Goal: Transaction & Acquisition: Purchase product/service

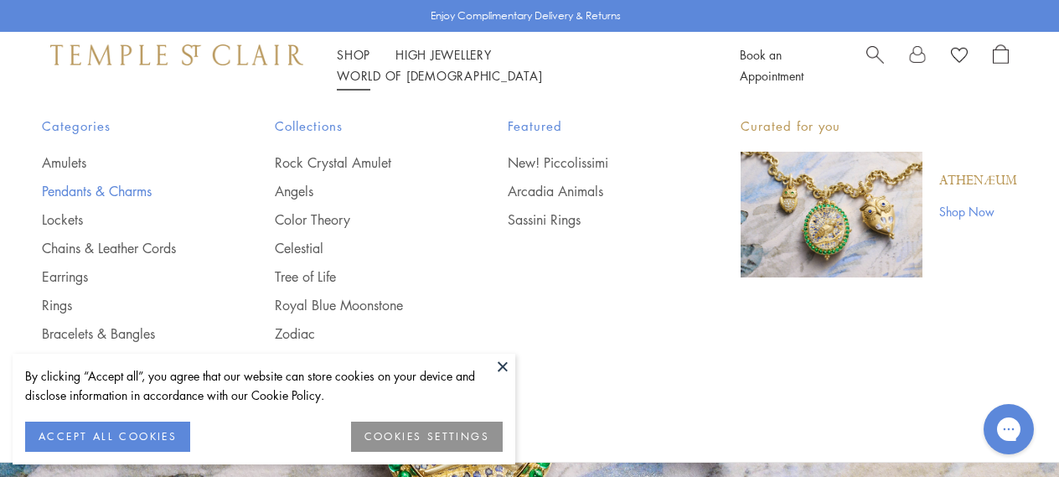
click at [128, 188] on link "Pendants & Charms" at bounding box center [125, 191] width 166 height 18
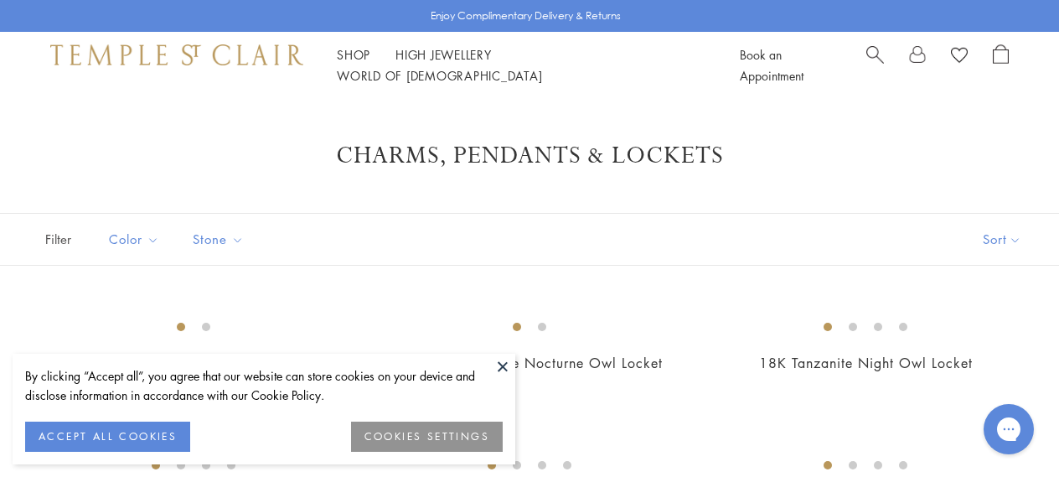
click at [498, 363] on button at bounding box center [502, 366] width 25 height 25
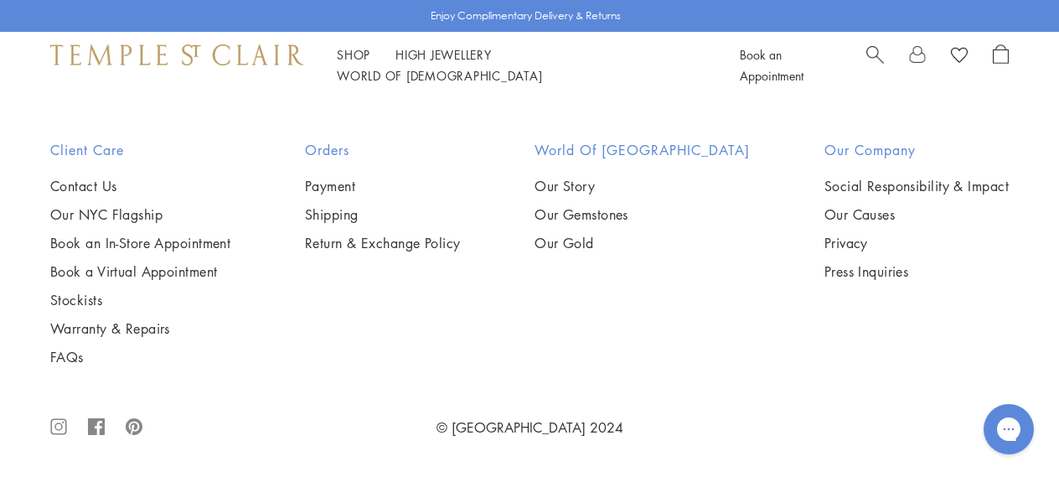
scroll to position [6409, 0]
click at [0, 0] on img at bounding box center [0, 0] width 0 height 0
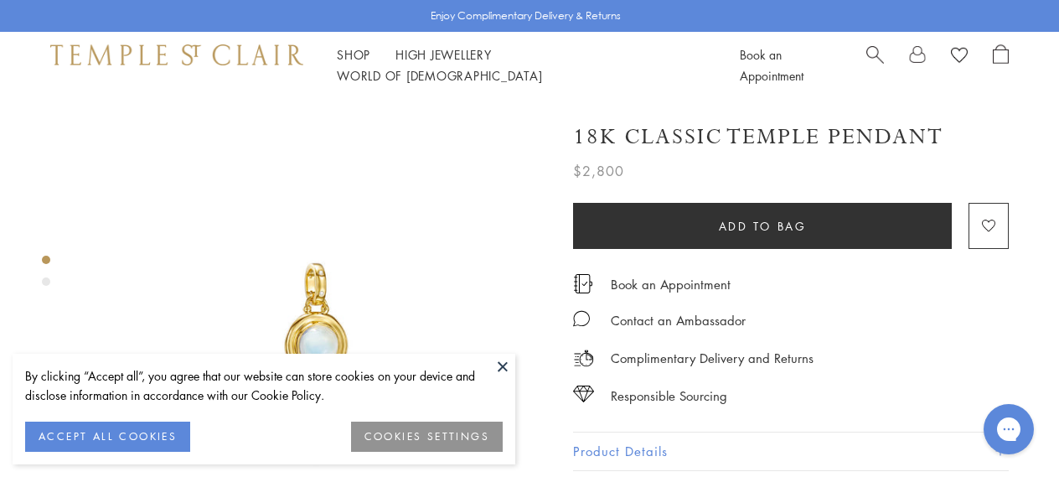
click at [470, 334] on img at bounding box center [316, 331] width 464 height 464
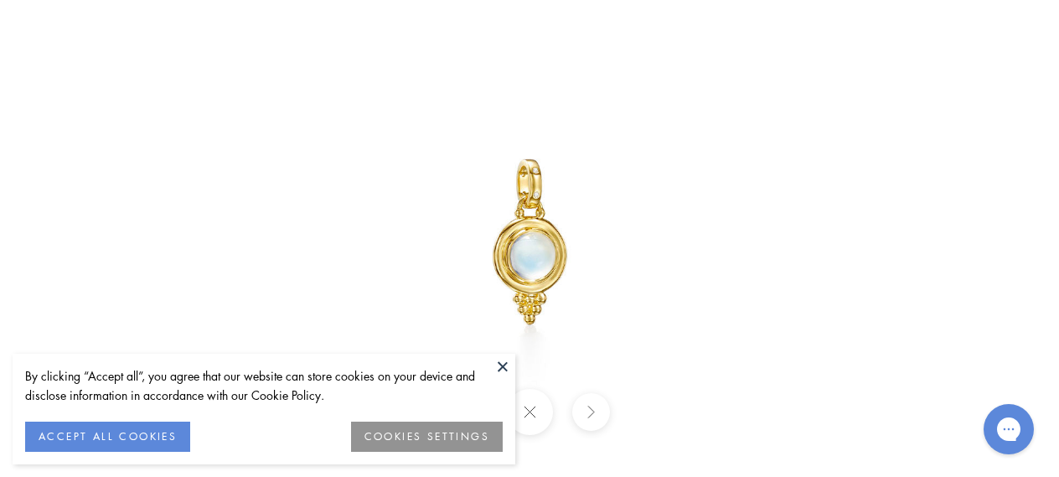
click at [503, 366] on button at bounding box center [502, 366] width 25 height 25
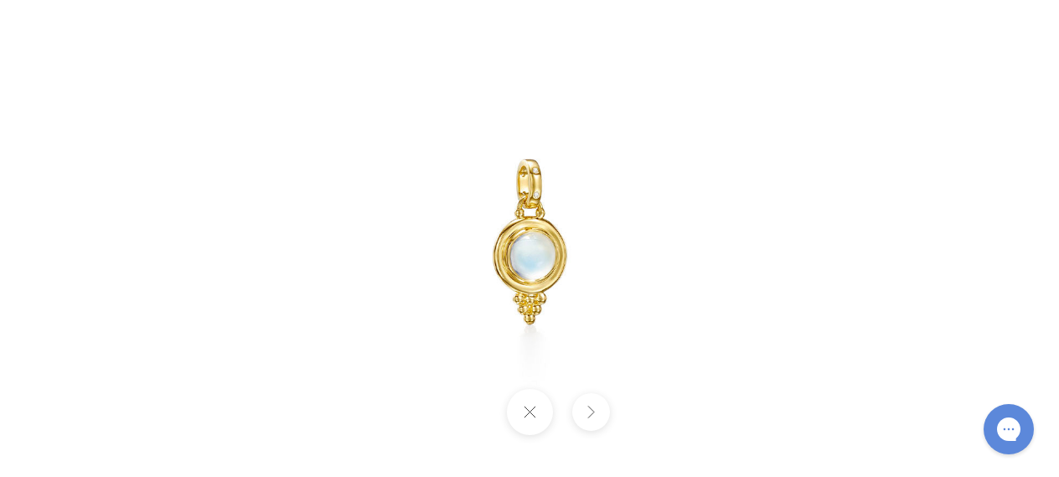
click at [535, 416] on button at bounding box center [529, 412] width 46 height 46
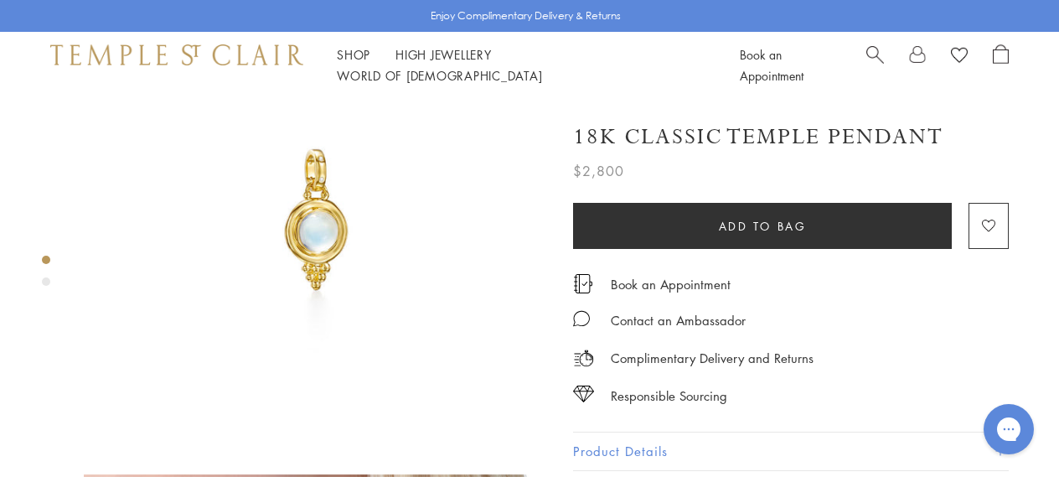
scroll to position [115, 0]
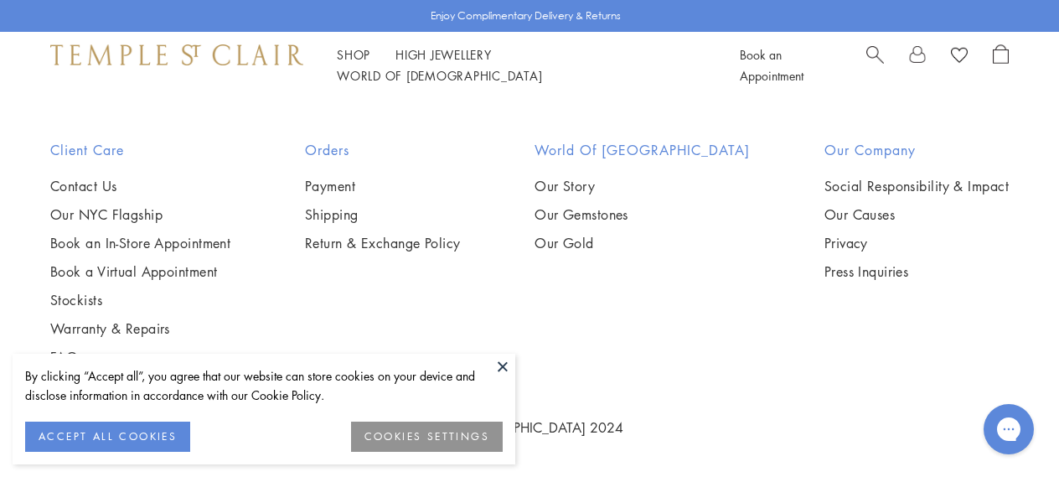
click at [0, 0] on img at bounding box center [0, 0] width 0 height 0
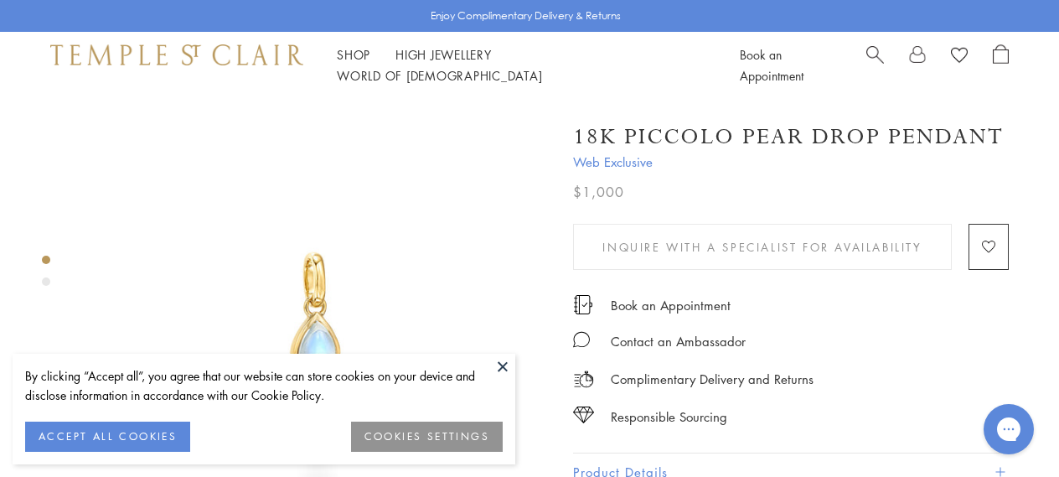
click at [504, 363] on button at bounding box center [502, 366] width 25 height 25
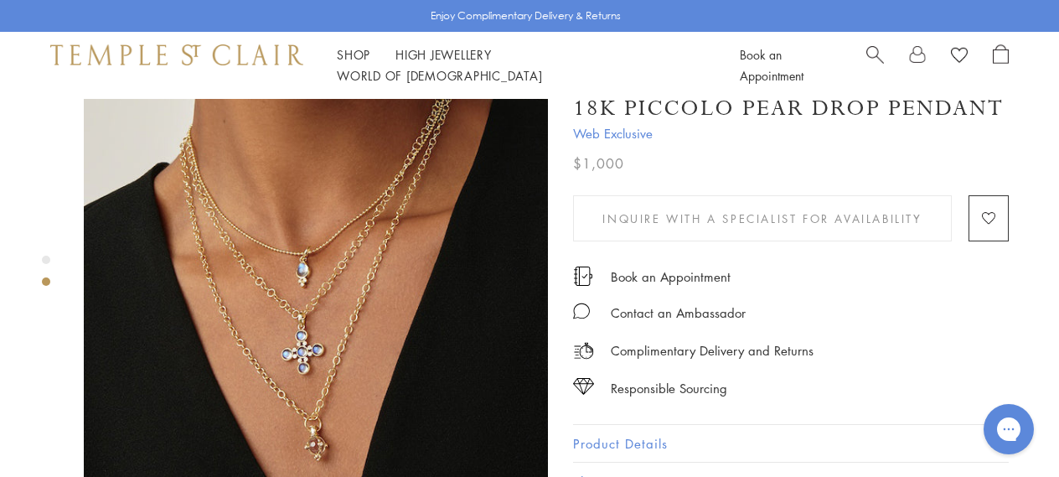
scroll to position [507, 0]
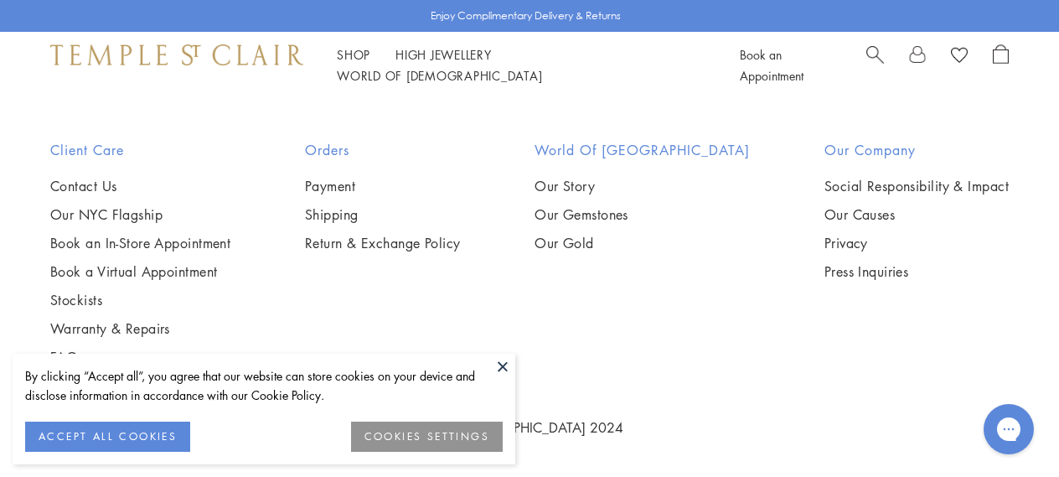
scroll to position [6232, 0]
click at [502, 364] on button at bounding box center [502, 366] width 25 height 25
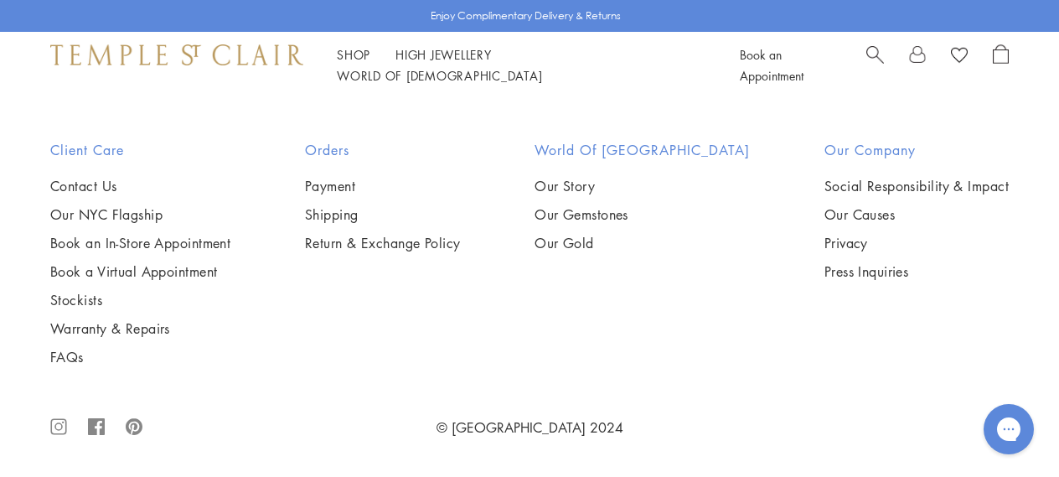
scroll to position [9522, 0]
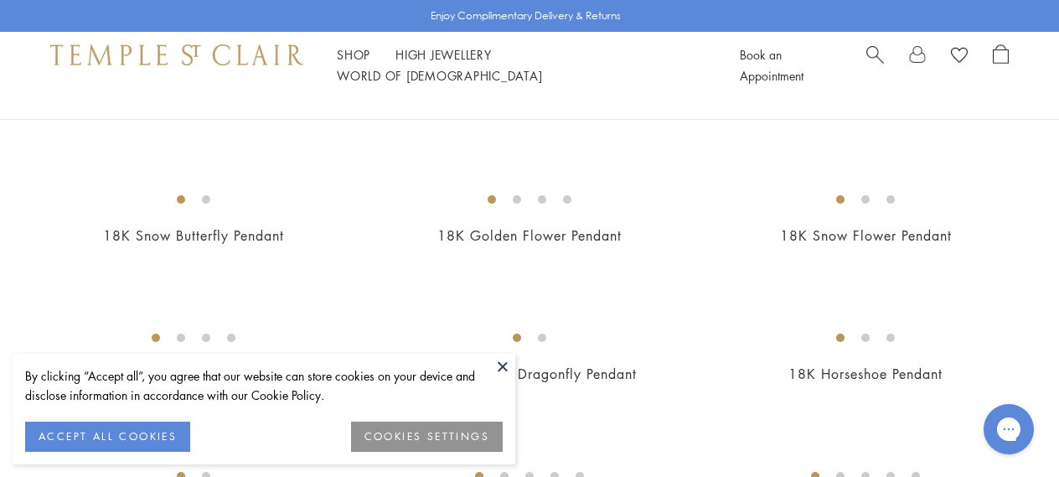
scroll to position [1097, 0]
click at [0, 0] on img at bounding box center [0, 0] width 0 height 0
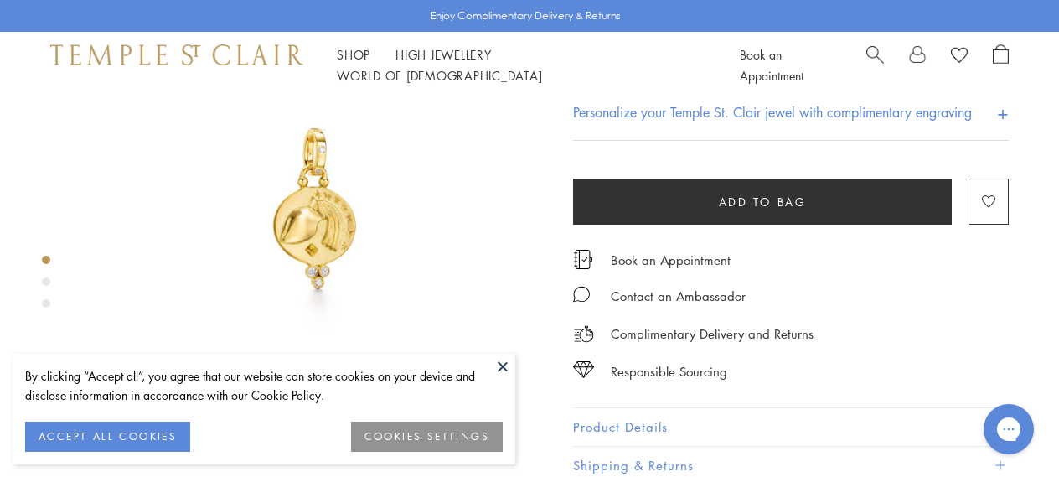
scroll to position [122, 0]
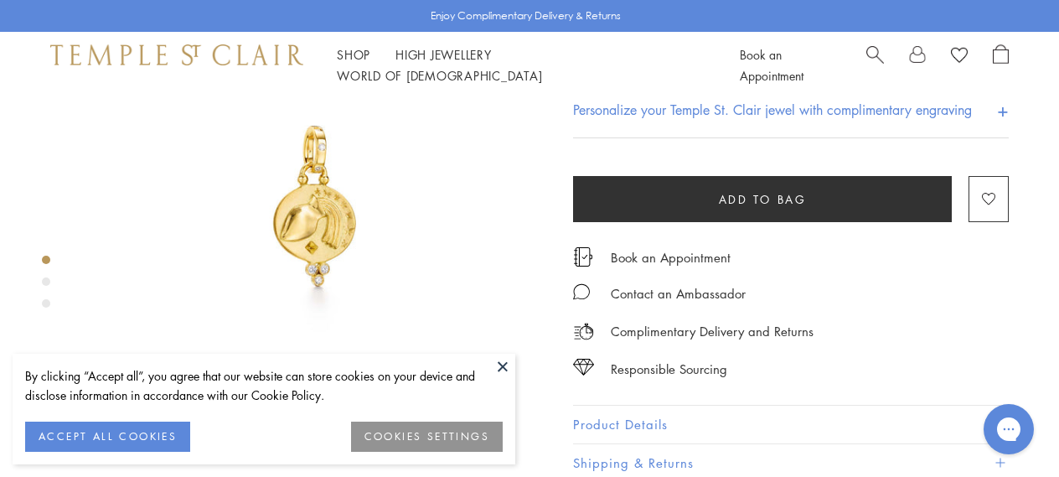
click at [503, 360] on button at bounding box center [502, 366] width 25 height 25
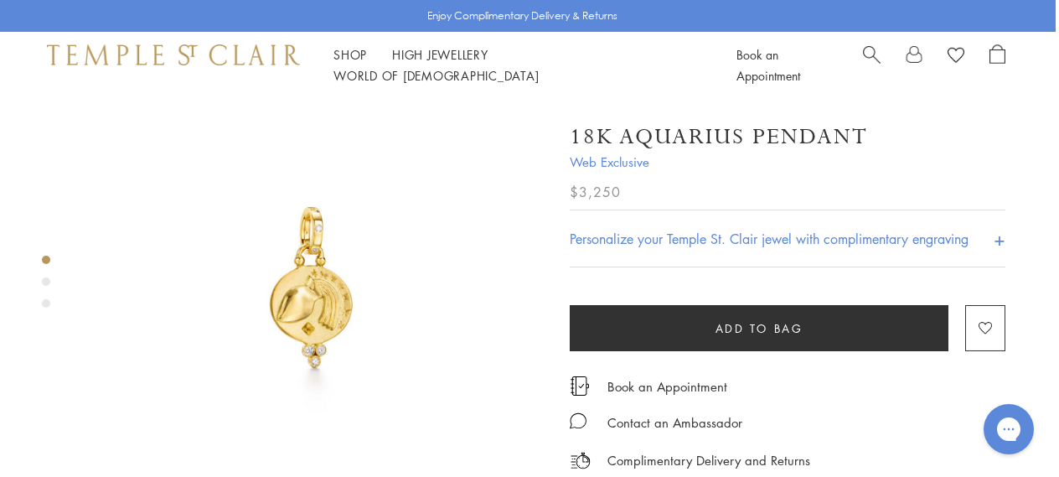
scroll to position [20, 3]
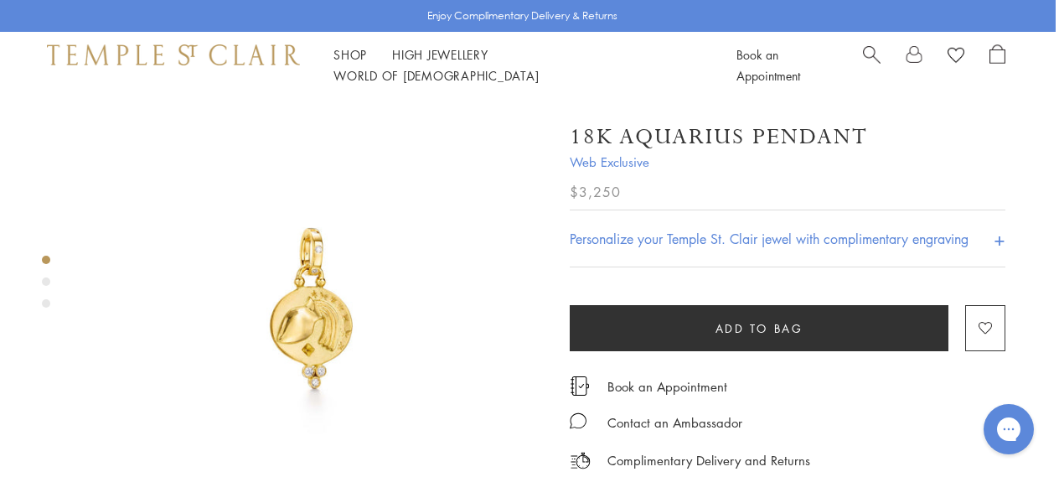
click at [318, 302] on img at bounding box center [312, 311] width 464 height 464
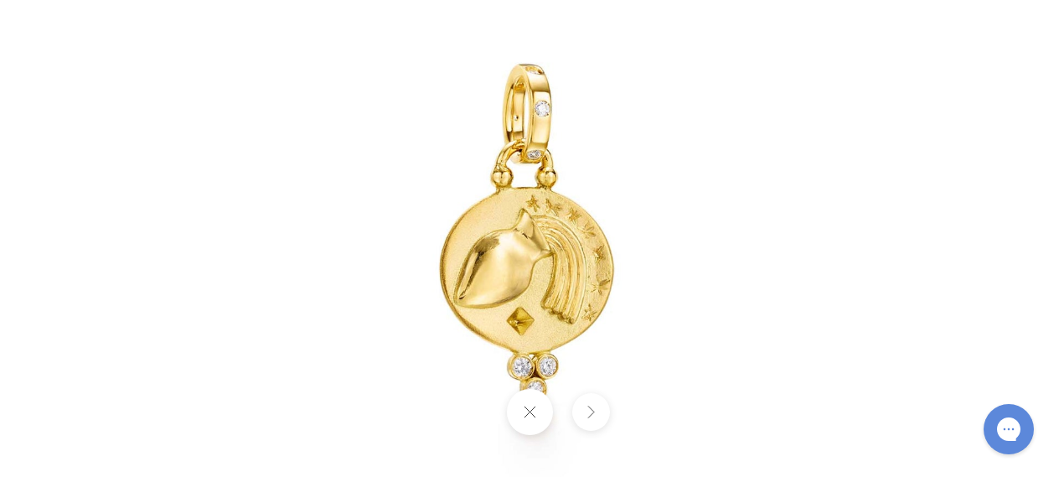
click at [587, 406] on button at bounding box center [590, 412] width 38 height 38
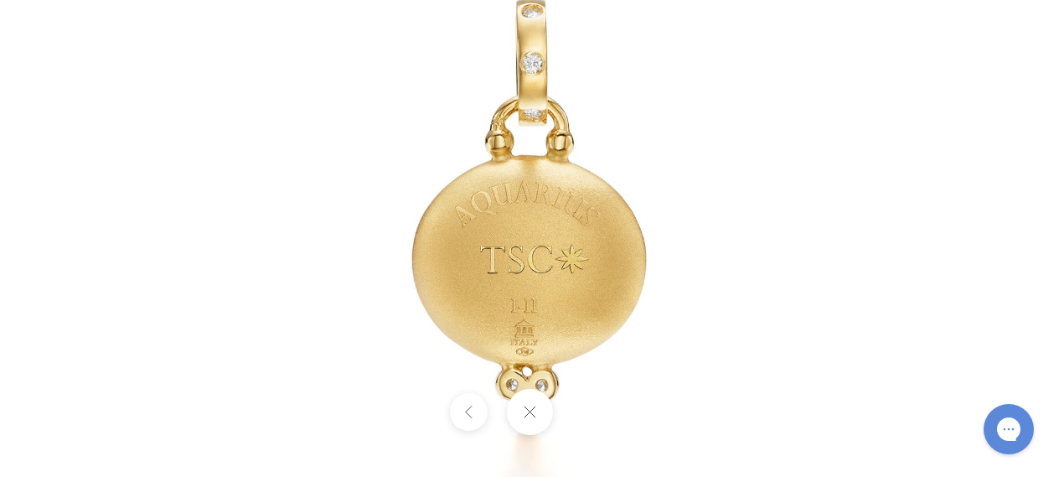
click at [587, 406] on div at bounding box center [529, 412] width 1059 height 46
click at [176, 196] on img at bounding box center [529, 239] width 980 height 980
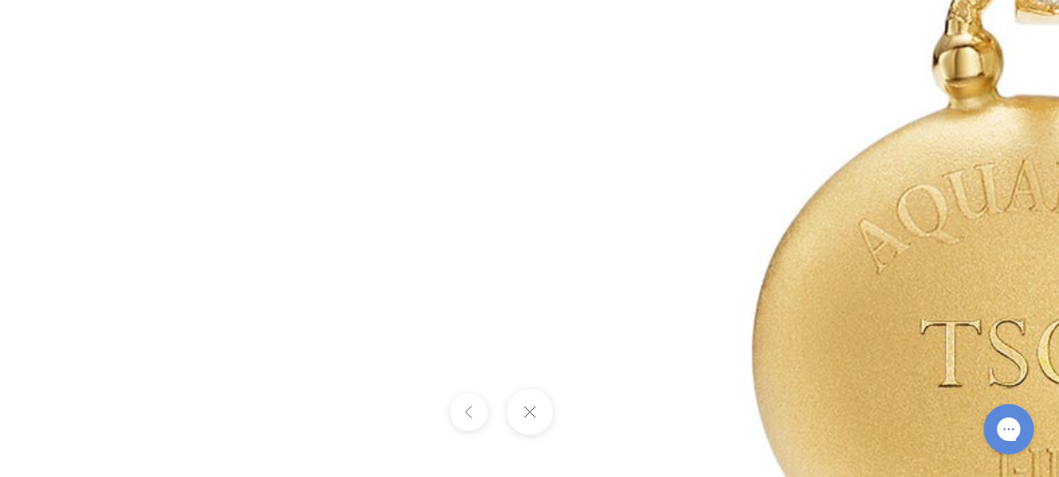
click at [294, 196] on img at bounding box center [1041, 301] width 2413 height 2413
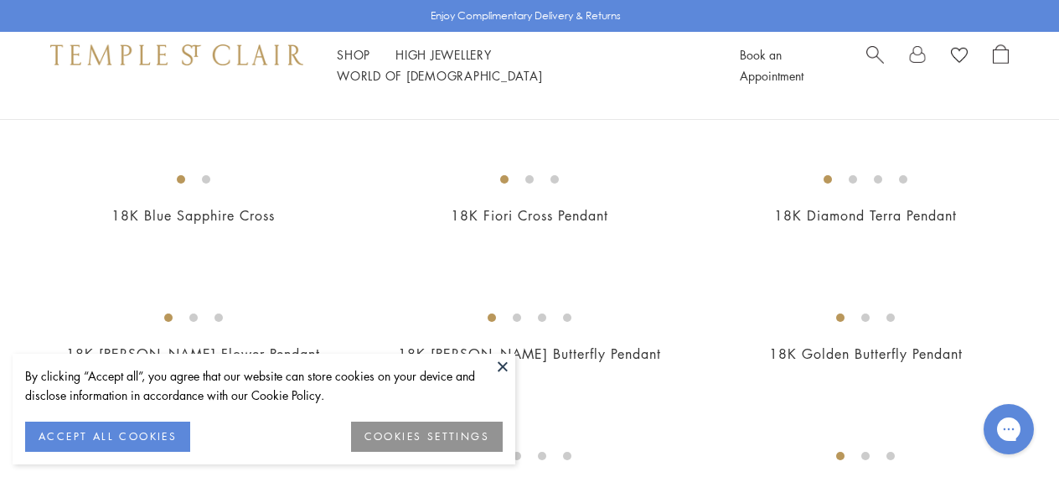
scroll to position [840, 0]
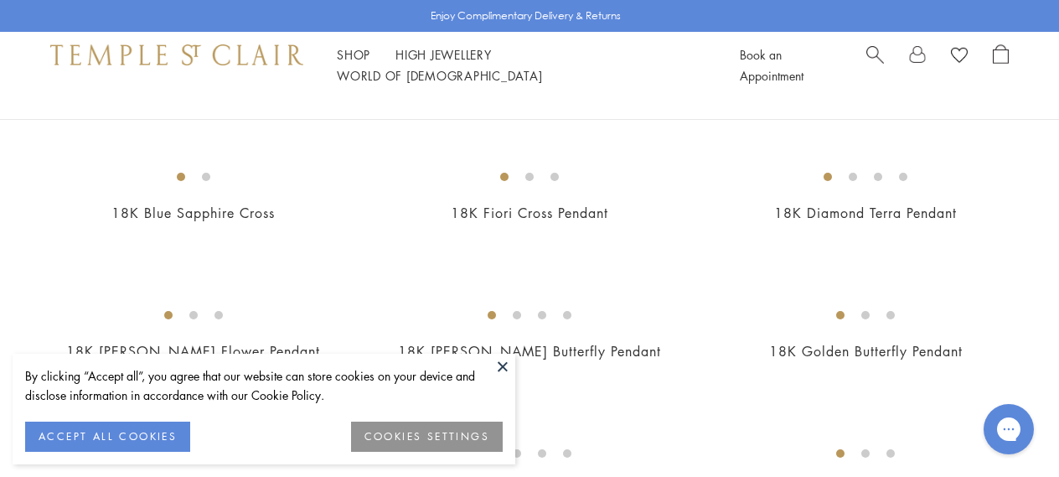
click at [502, 364] on button at bounding box center [502, 366] width 25 height 25
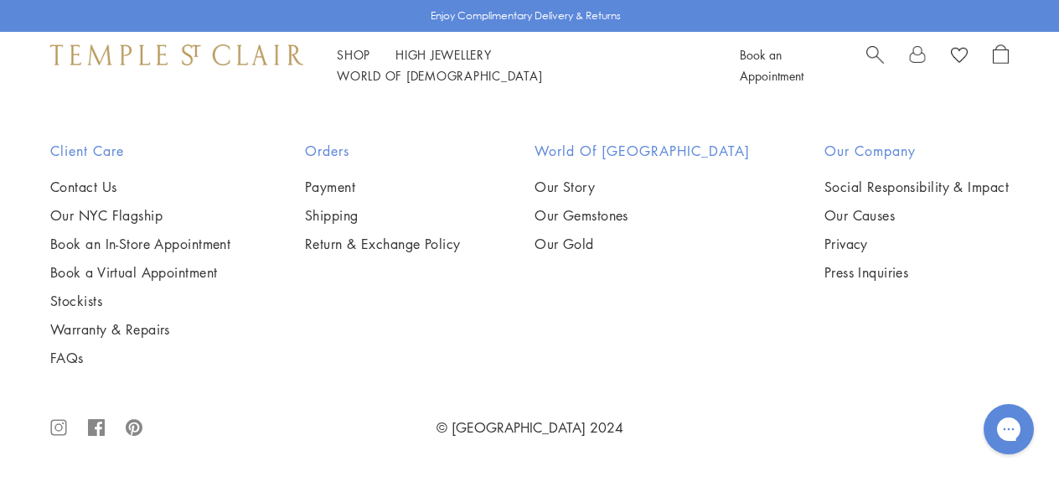
scroll to position [5984, 0]
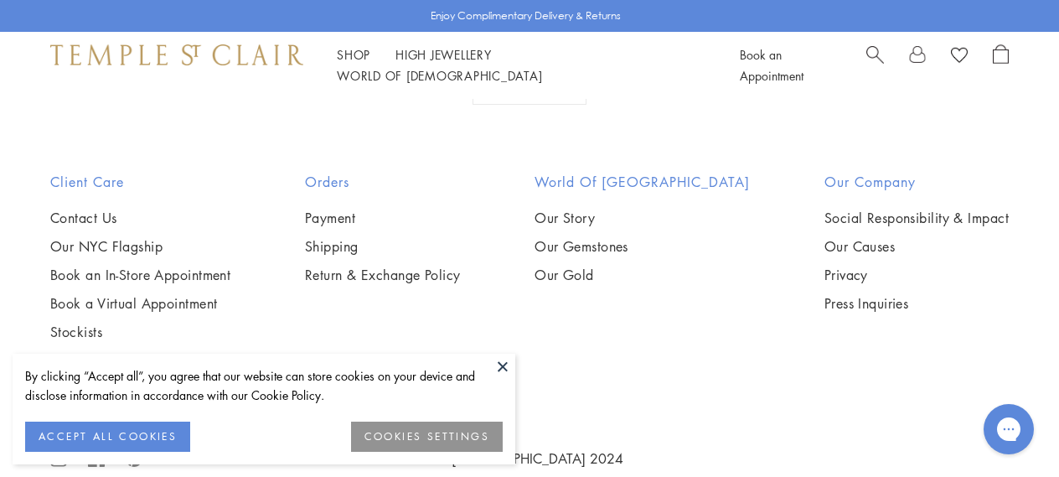
scroll to position [998, 0]
